Goal: Task Accomplishment & Management: Use online tool/utility

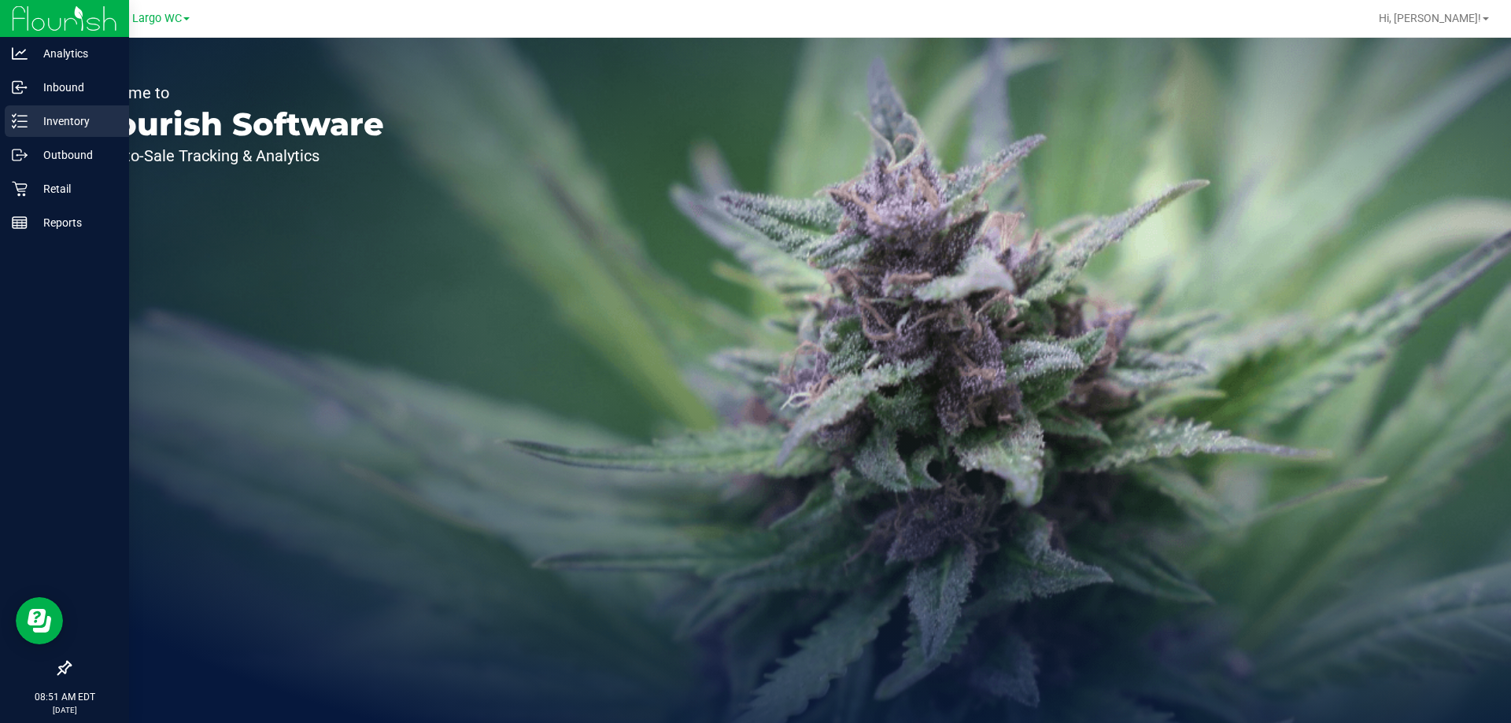
click at [14, 126] on icon at bounding box center [20, 121] width 16 height 16
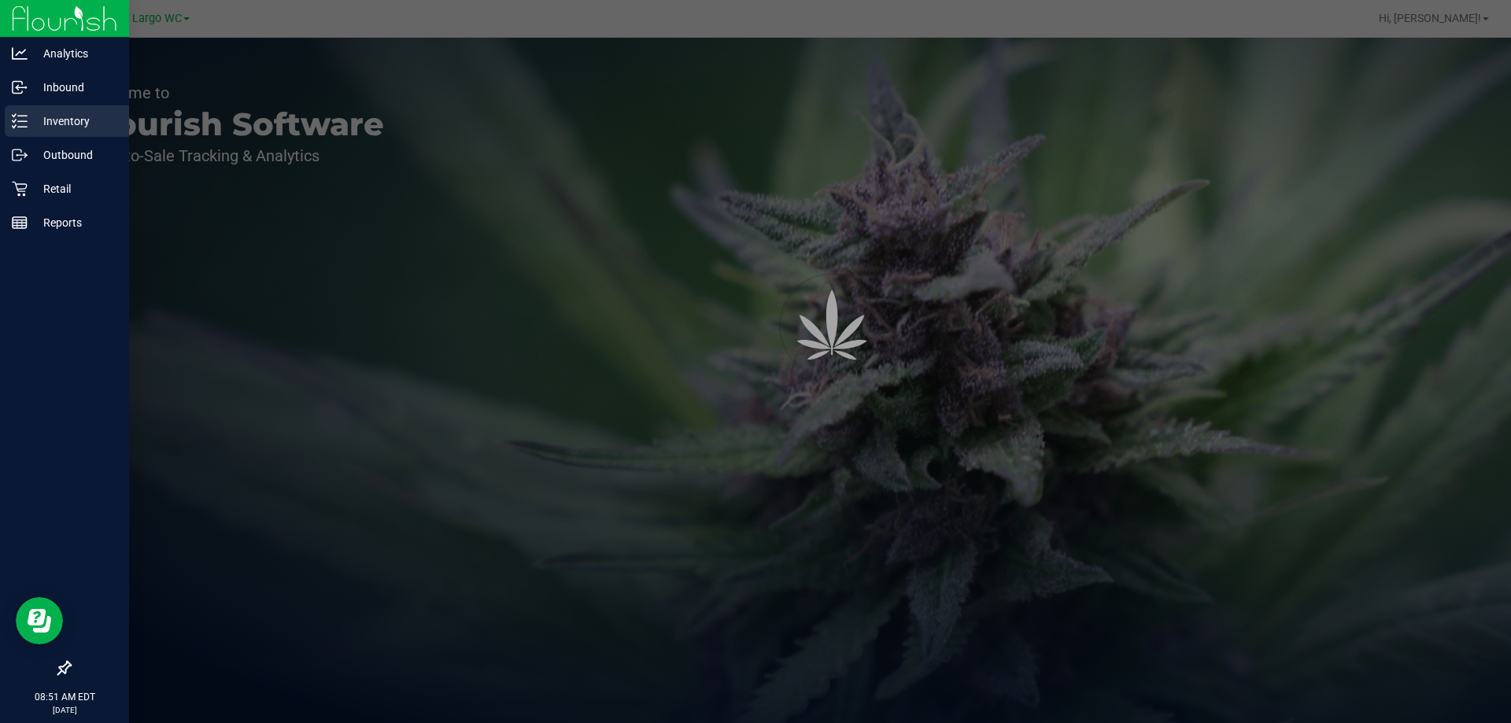
click at [68, 132] on div "Inventory" at bounding box center [67, 120] width 124 height 31
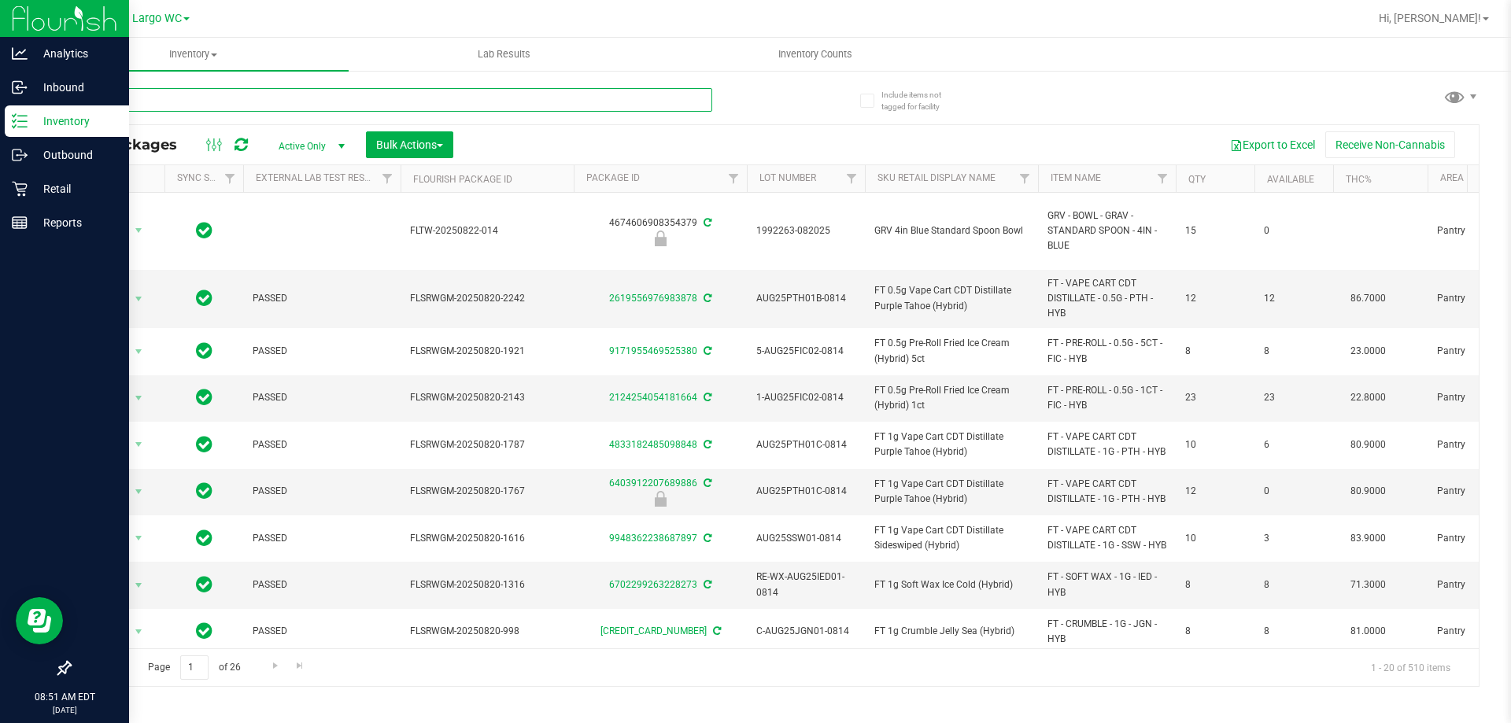
click at [177, 99] on input "text" at bounding box center [390, 100] width 643 height 24
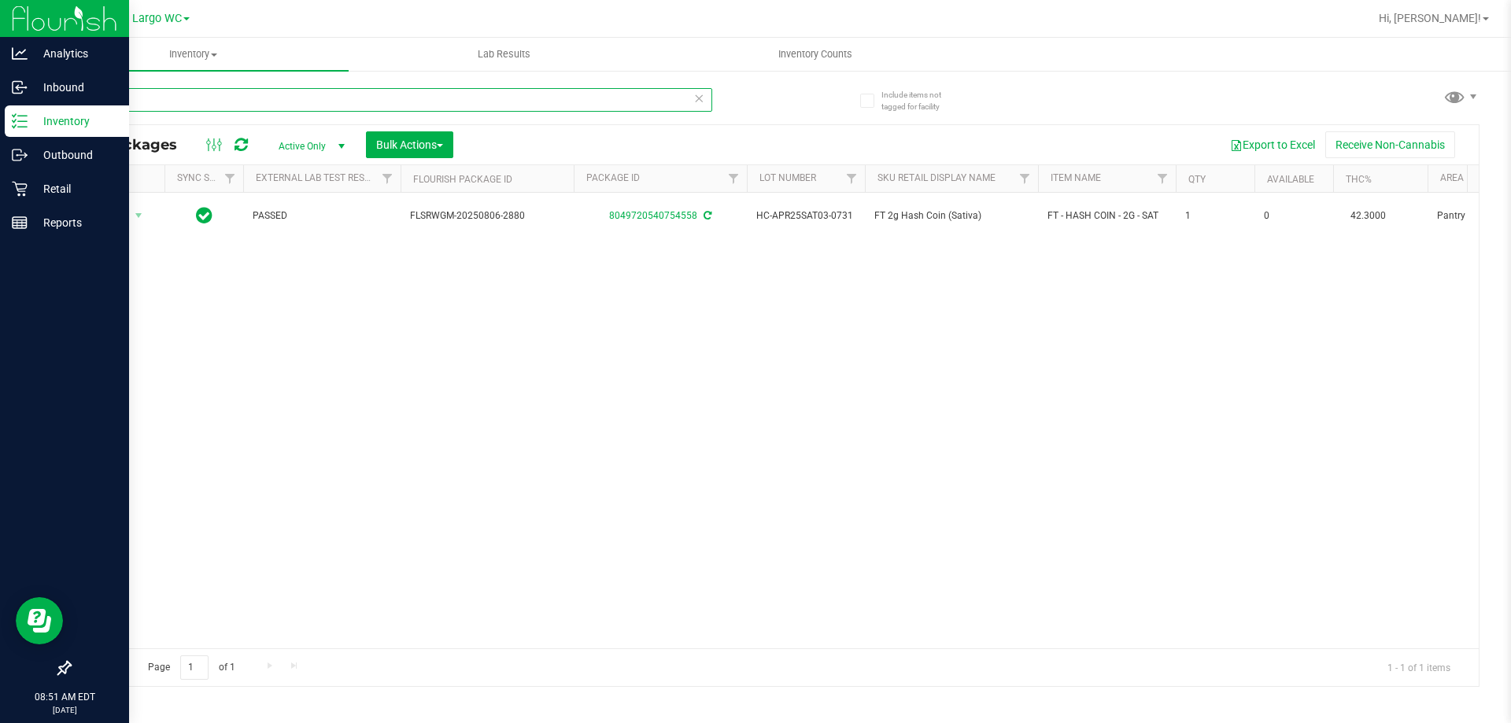
type input "hash"
click at [24, 119] on icon at bounding box center [20, 121] width 16 height 16
click at [57, 114] on p "Inventory" at bounding box center [75, 121] width 94 height 19
click at [57, 132] on div "Inventory" at bounding box center [67, 120] width 124 height 31
click at [50, 124] on p "Inventory" at bounding box center [75, 121] width 94 height 19
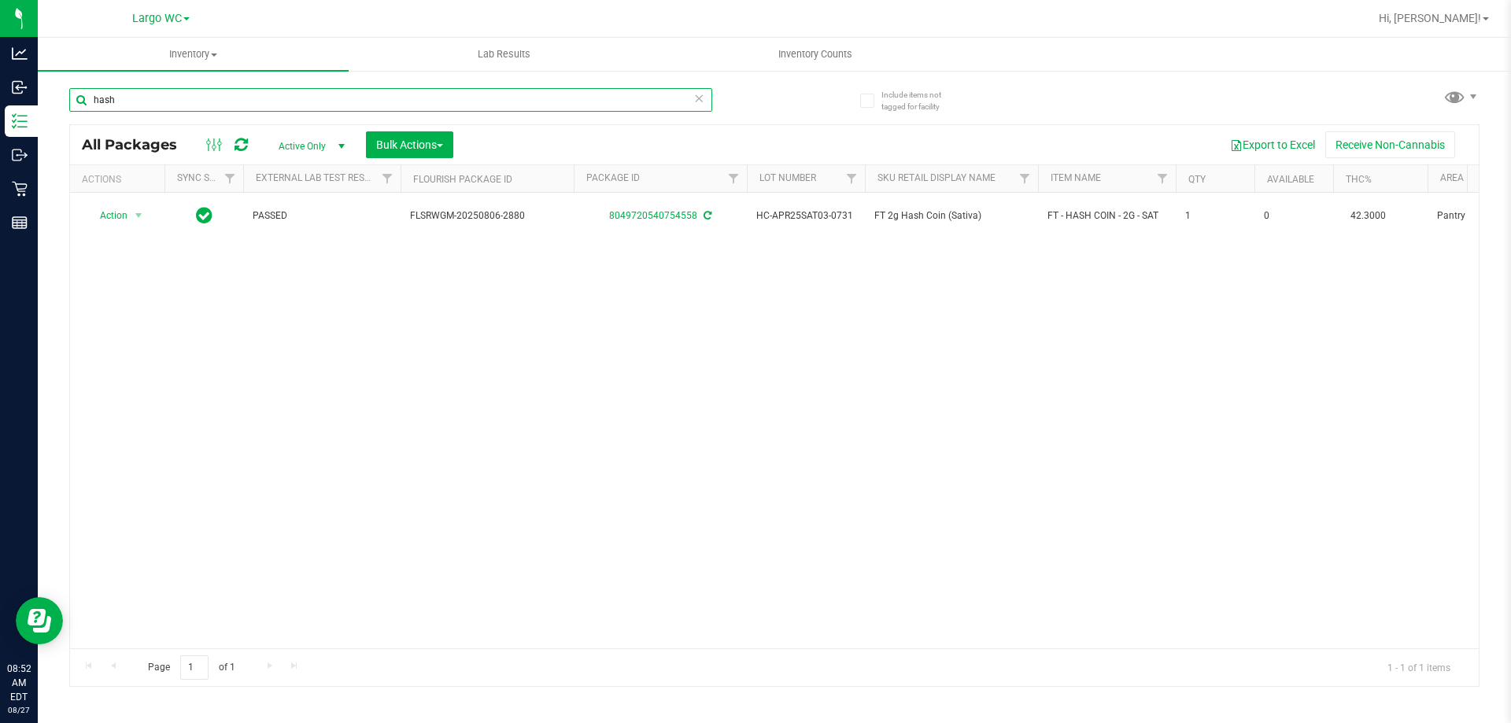
click at [567, 99] on input "hash" at bounding box center [390, 100] width 643 height 24
click at [700, 105] on icon at bounding box center [698, 97] width 11 height 19
